Goal: Check status: Check status

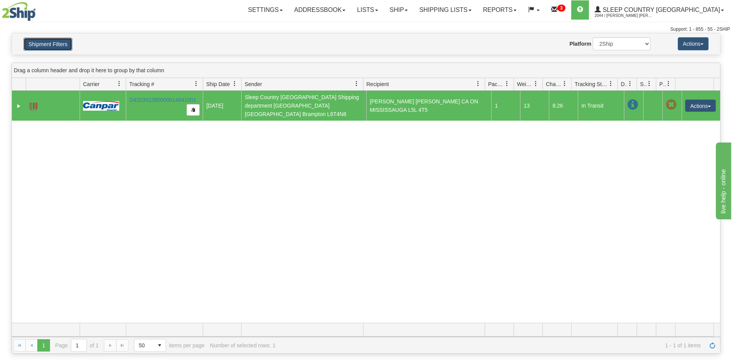
click at [60, 45] on button "Shipment Filters" at bounding box center [47, 44] width 49 height 13
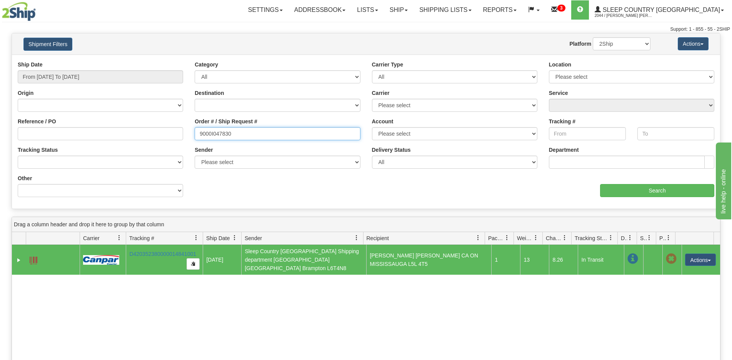
drag, startPoint x: 246, startPoint y: 134, endPoint x: 179, endPoint y: 133, distance: 66.5
click at [174, 61] on div "Reference / PO Order # / Ship Request # 9000I047830 Account Please select [GEOG…" at bounding box center [366, 61] width 708 height 0
paste input "5387"
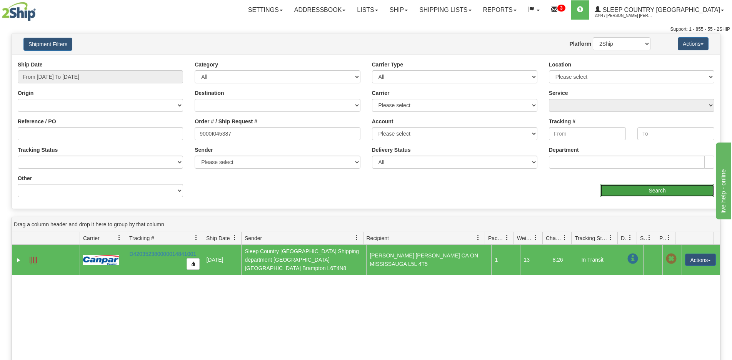
click at [640, 187] on input "Search" at bounding box center [657, 190] width 114 height 13
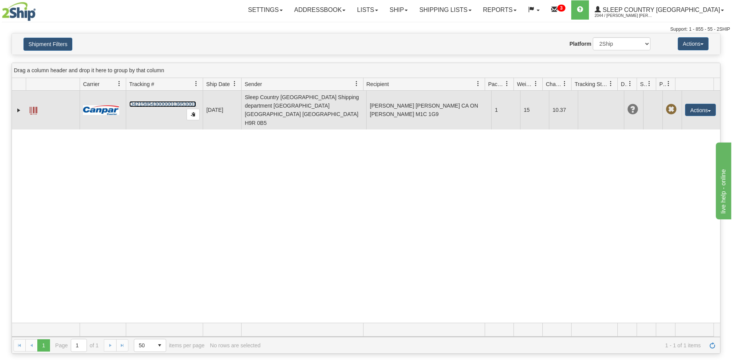
click at [160, 101] on link "D421585430000013653001" at bounding box center [162, 104] width 67 height 6
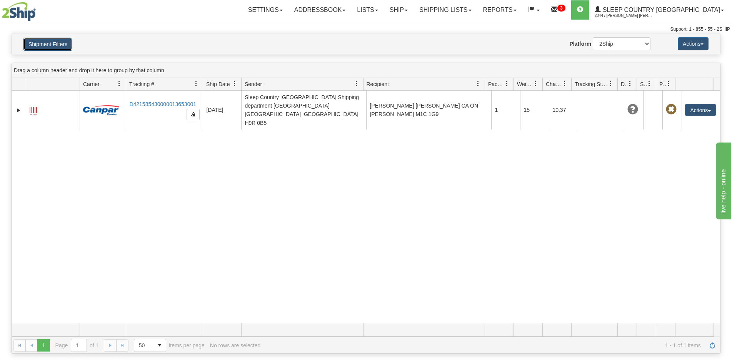
click at [44, 46] on button "Shipment Filters" at bounding box center [47, 44] width 49 height 13
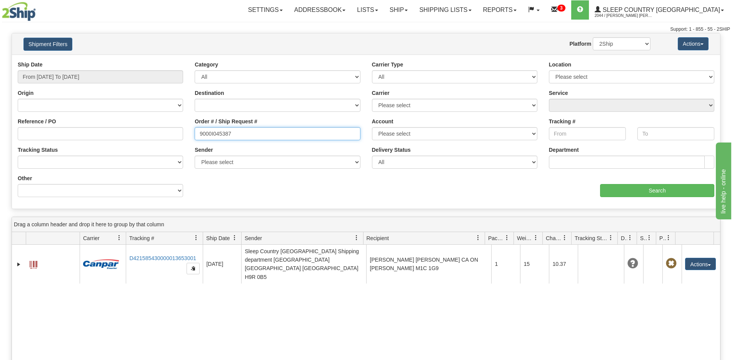
drag, startPoint x: 244, startPoint y: 131, endPoint x: 164, endPoint y: 133, distance: 80.4
click at [160, 61] on div "Reference / PO Order # / Ship Request # 9000I045387 Account Please select [GEOG…" at bounding box center [366, 61] width 708 height 0
paste input "3895"
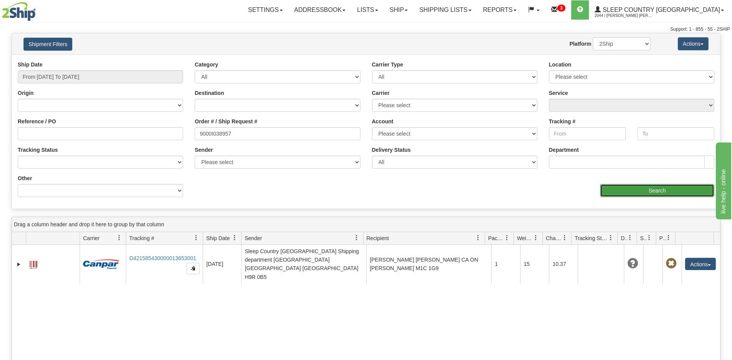
click at [617, 191] on input "Search" at bounding box center [657, 190] width 114 height 13
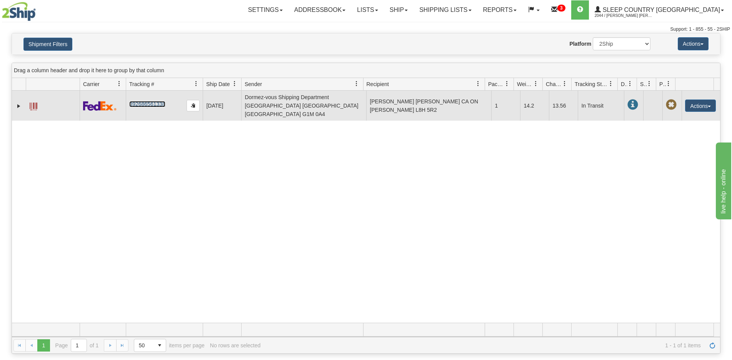
click at [154, 101] on link "392686561338" at bounding box center [147, 104] width 36 height 6
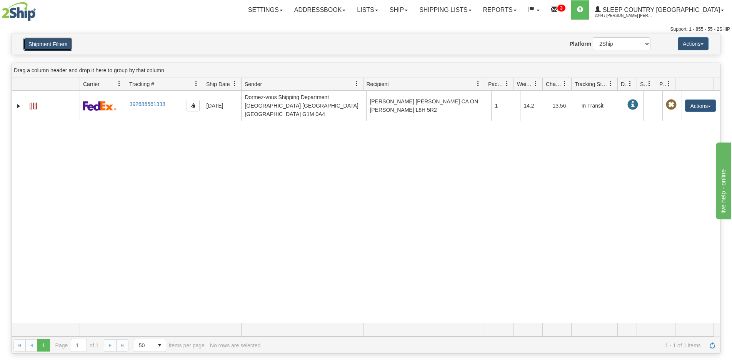
drag, startPoint x: 62, startPoint y: 49, endPoint x: 172, endPoint y: 78, distance: 113.9
click at [62, 48] on button "Shipment Filters" at bounding box center [47, 44] width 49 height 13
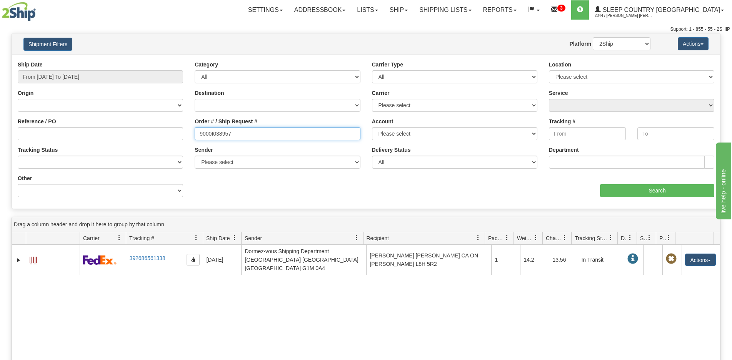
drag, startPoint x: 238, startPoint y: 134, endPoint x: 178, endPoint y: 134, distance: 60.0
click at [155, 61] on div "Reference / PO Order # / Ship Request # 9000I038957 Account Please select [GEOG…" at bounding box center [366, 61] width 708 height 0
paste input "650"
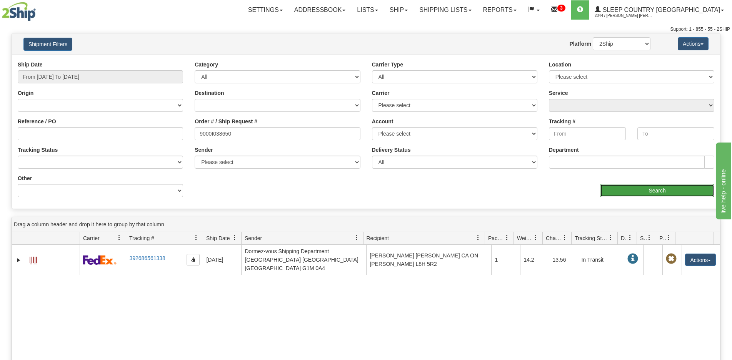
click at [618, 191] on input "Search" at bounding box center [657, 190] width 114 height 13
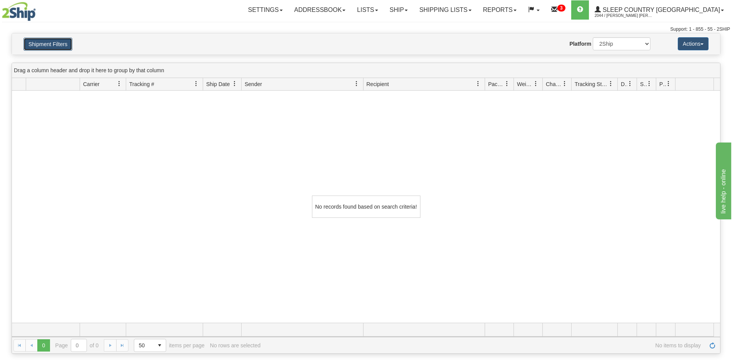
click at [69, 45] on button "Shipment Filters" at bounding box center [47, 44] width 49 height 13
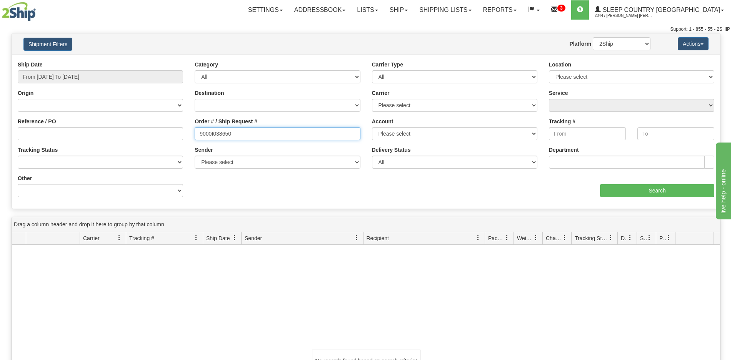
drag, startPoint x: 243, startPoint y: 133, endPoint x: 170, endPoint y: 131, distance: 73.9
click at [167, 61] on div "Reference / PO Order # / Ship Request # 9000I038650 Account Please select [GEOG…" at bounding box center [366, 61] width 708 height 0
paste input "2I045411"
type input "9002I045411"
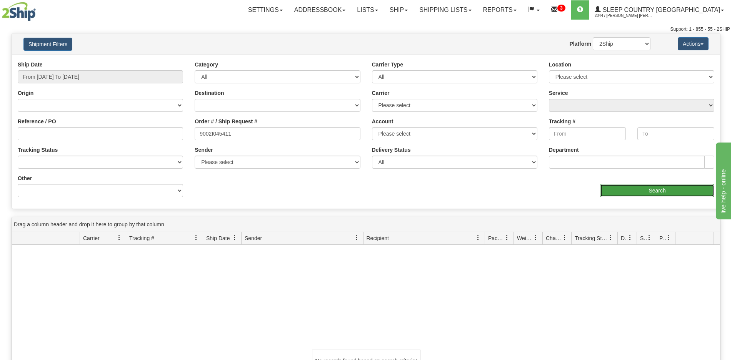
click at [648, 192] on input "Search" at bounding box center [657, 190] width 114 height 13
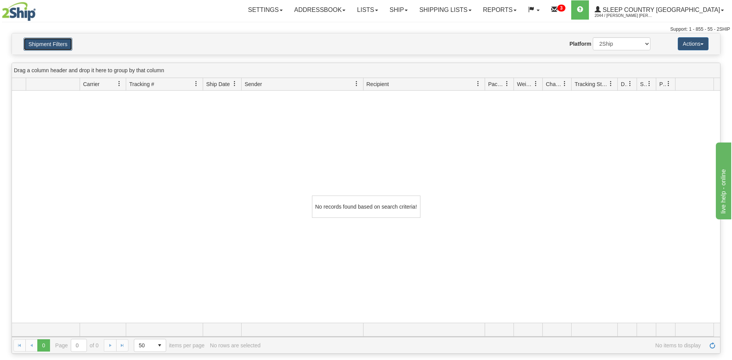
click at [67, 46] on button "Shipment Filters" at bounding box center [47, 44] width 49 height 13
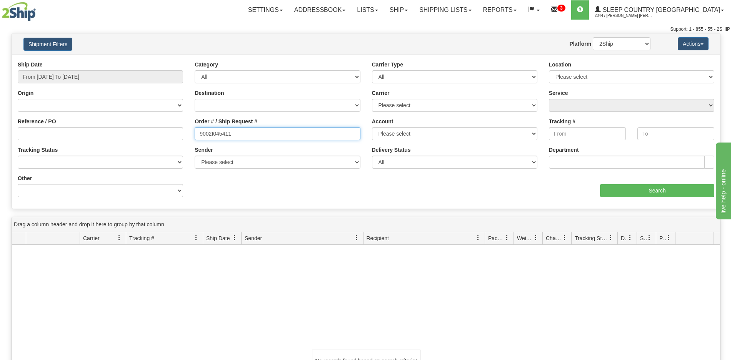
drag, startPoint x: 240, startPoint y: 134, endPoint x: 142, endPoint y: 136, distance: 98.8
click at [142, 61] on div "Reference / PO Order # / Ship Request # 9002I045411 Account Please select [GEOG…" at bounding box center [366, 61] width 708 height 0
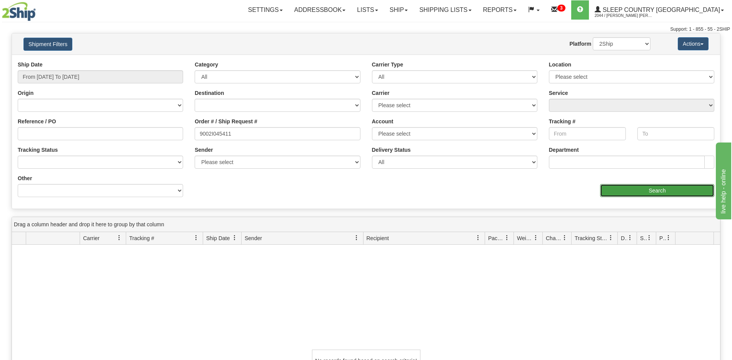
click at [647, 188] on input "Search" at bounding box center [657, 190] width 114 height 13
